Goal: Task Accomplishment & Management: Use online tool/utility

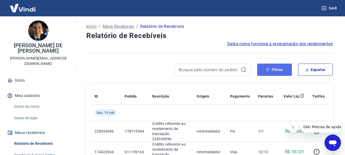
click at [276, 68] on button "Filtros" at bounding box center [274, 70] width 35 height 12
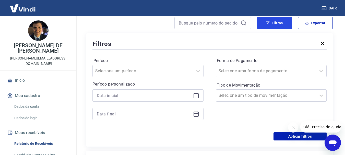
scroll to position [51, 0]
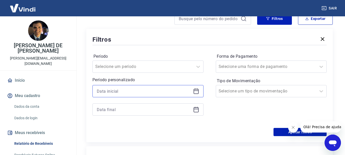
click at [127, 90] on input at bounding box center [144, 91] width 94 height 8
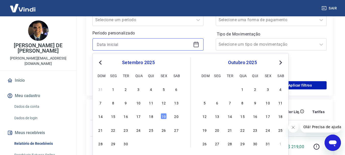
scroll to position [102, 0]
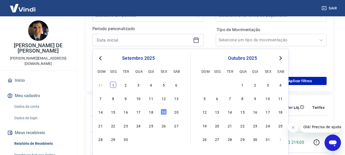
click at [114, 85] on div "1" at bounding box center [113, 85] width 6 height 6
type input "[DATE]"
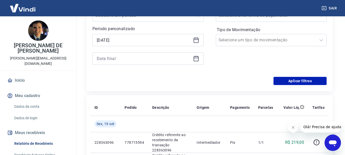
click at [197, 59] on icon at bounding box center [196, 58] width 6 height 6
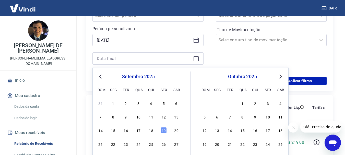
click at [165, 129] on div "19" at bounding box center [164, 130] width 6 height 6
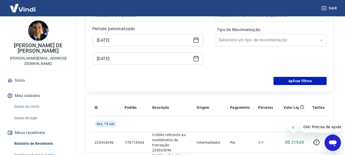
type input "[DATE]"
click at [308, 81] on button "Aplicar filtros" at bounding box center [300, 81] width 53 height 8
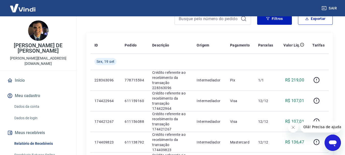
scroll to position [26, 0]
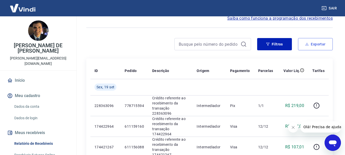
click at [320, 43] on button "Exportar" at bounding box center [315, 44] width 35 height 12
type input "[DATE]"
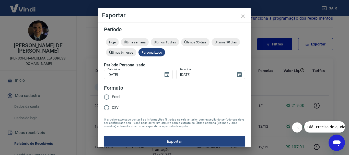
click at [112, 97] on span "Excel" at bounding box center [116, 96] width 8 height 5
click at [112, 97] on input "Excel" at bounding box center [106, 97] width 11 height 11
radio input "true"
click at [174, 141] on button "Exportar" at bounding box center [174, 141] width 141 height 11
